Goal: Information Seeking & Learning: Learn about a topic

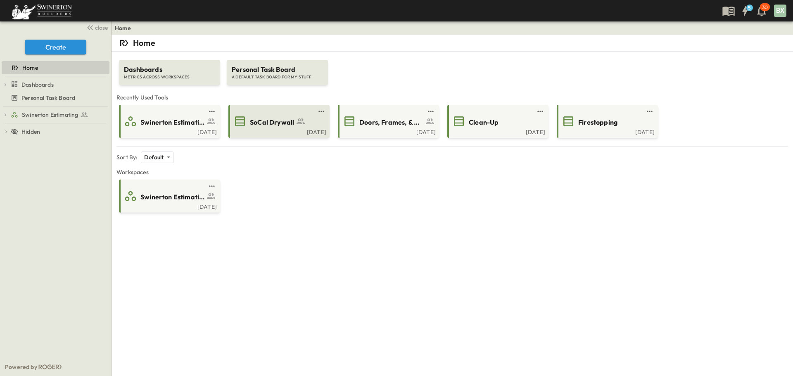
click at [257, 119] on span "SoCal Drywall" at bounding box center [272, 122] width 44 height 9
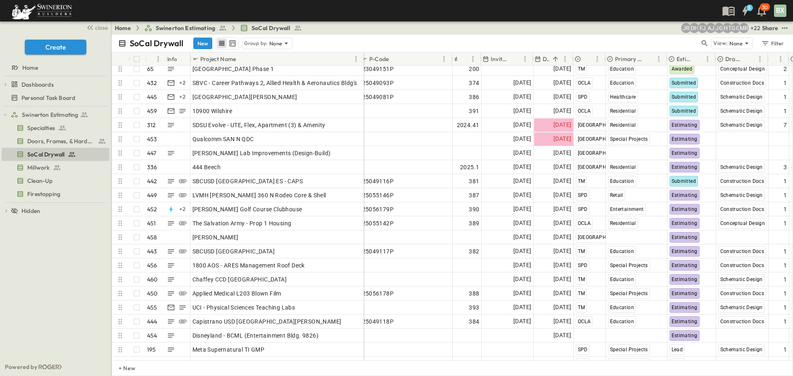
scroll to position [6113, 46]
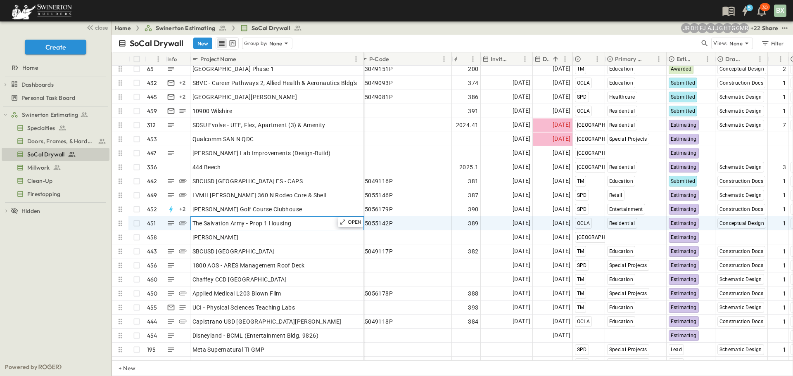
click at [317, 223] on div "The Salvation Army - Prop 1 Housing" at bounding box center [276, 224] width 169 height 12
click at [345, 222] on icon at bounding box center [343, 222] width 7 height 7
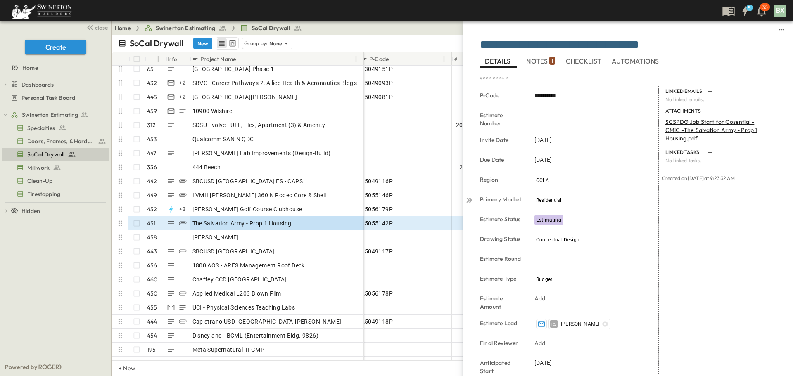
click at [542, 60] on span "NOTES 1" at bounding box center [540, 60] width 28 height 7
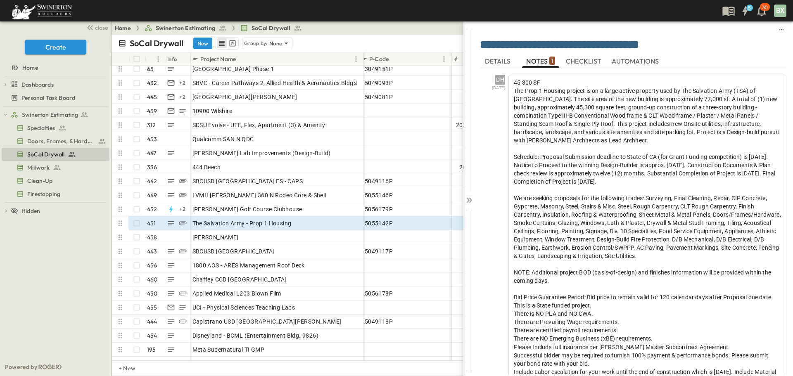
click at [505, 59] on span "DETAILS" at bounding box center [498, 60] width 27 height 7
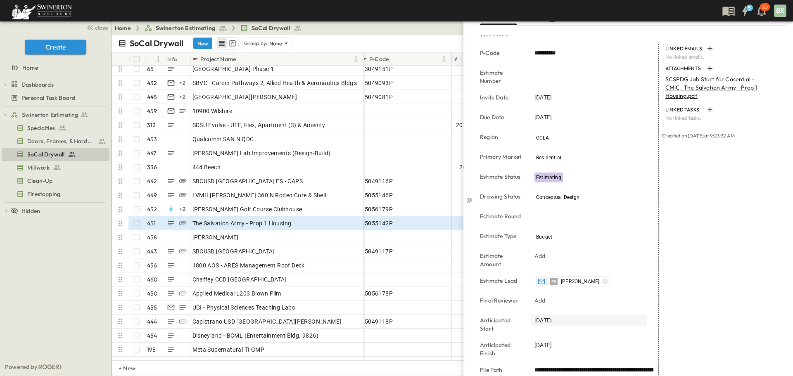
scroll to position [156, 0]
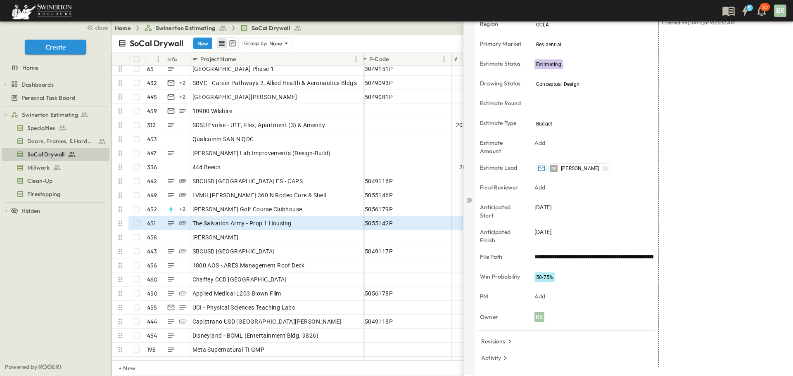
click at [468, 201] on icon at bounding box center [467, 200] width 3 height 5
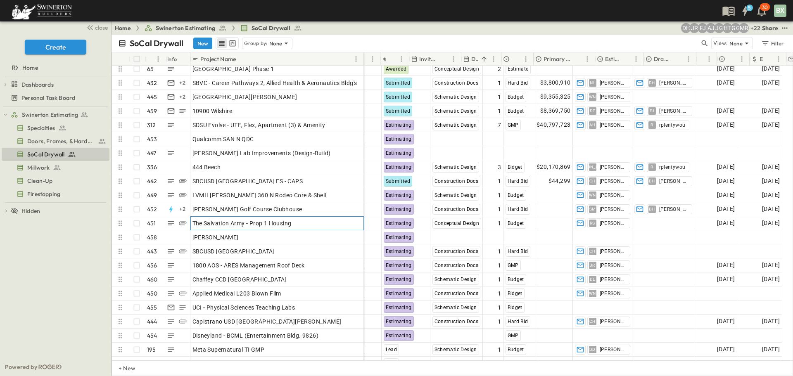
scroll to position [6113, 117]
